Goal: Information Seeking & Learning: Check status

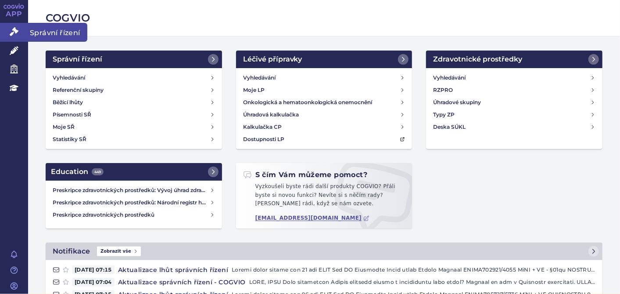
click at [17, 32] on icon at bounding box center [14, 31] width 9 height 9
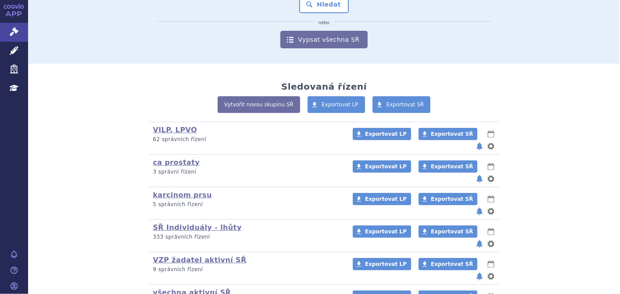
scroll to position [139, 0]
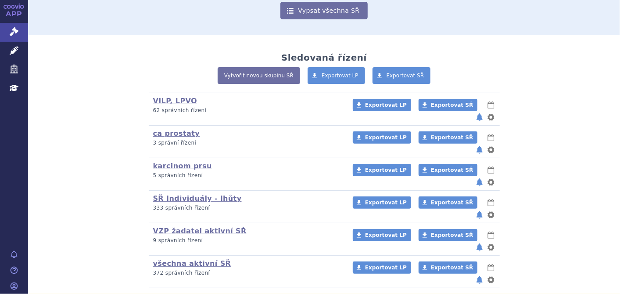
drag, startPoint x: 618, startPoint y: 289, endPoint x: 415, endPoint y: 265, distance: 204.0
click at [415, 265] on section "Vyhledávání ve správních řízeních odstranit Vše Spisová značka (?) nebo" at bounding box center [324, 110] width 592 height 461
click at [205, 259] on link "všechna aktivní SŘ" at bounding box center [192, 263] width 78 height 8
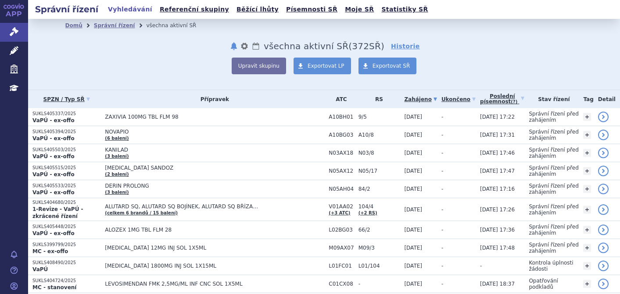
click at [496, 100] on link "Poslední písemnost (?)" at bounding box center [502, 99] width 44 height 18
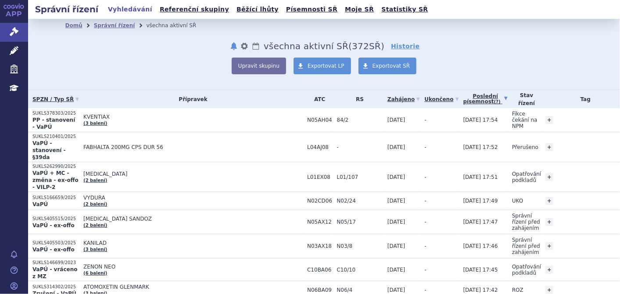
click at [465, 96] on link "Poslední písemnost (?)" at bounding box center [485, 99] width 44 height 18
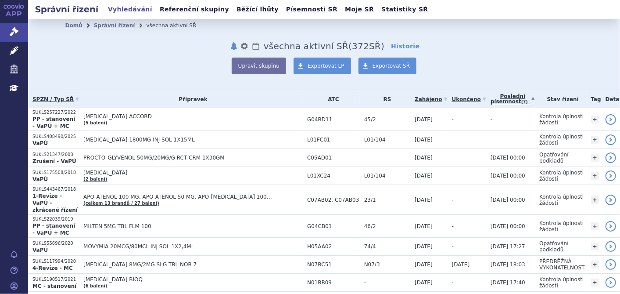
click at [497, 95] on link "Poslední písemnost (?)" at bounding box center [512, 99] width 44 height 18
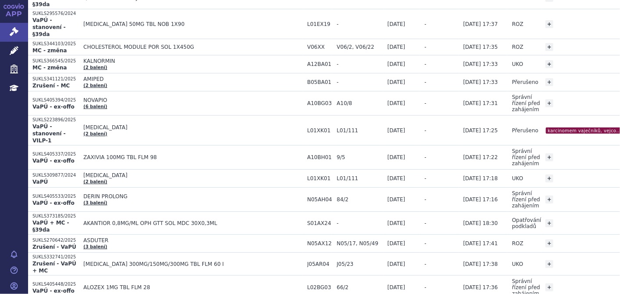
scroll to position [318, 0]
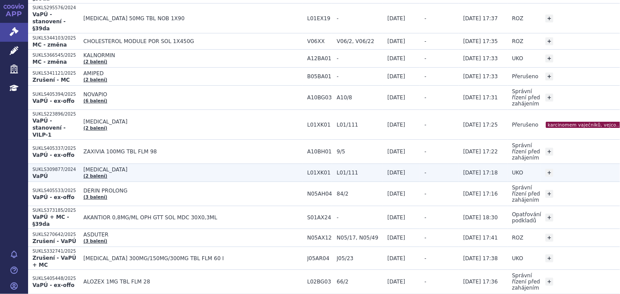
click at [48, 166] on p "SUKLS309877/2024" at bounding box center [55, 169] width 47 height 6
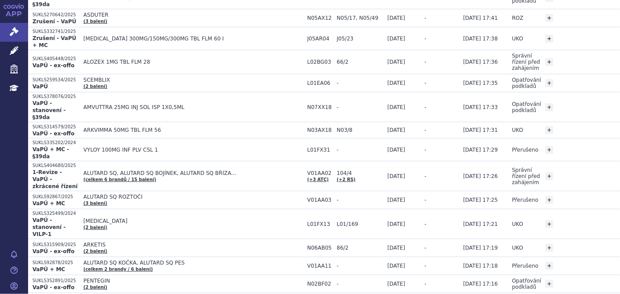
scroll to position [552, 0]
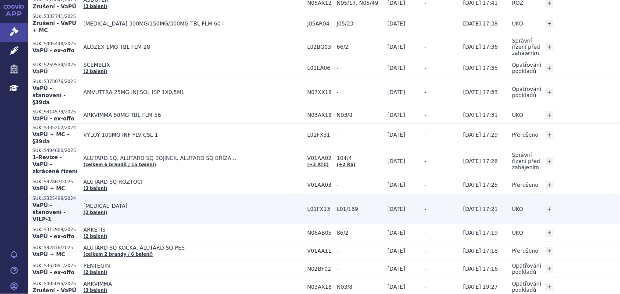
click at [65, 202] on strong "VaPÚ - stanovení - VILP-1" at bounding box center [48, 212] width 33 height 20
